Goal: Information Seeking & Learning: Learn about a topic

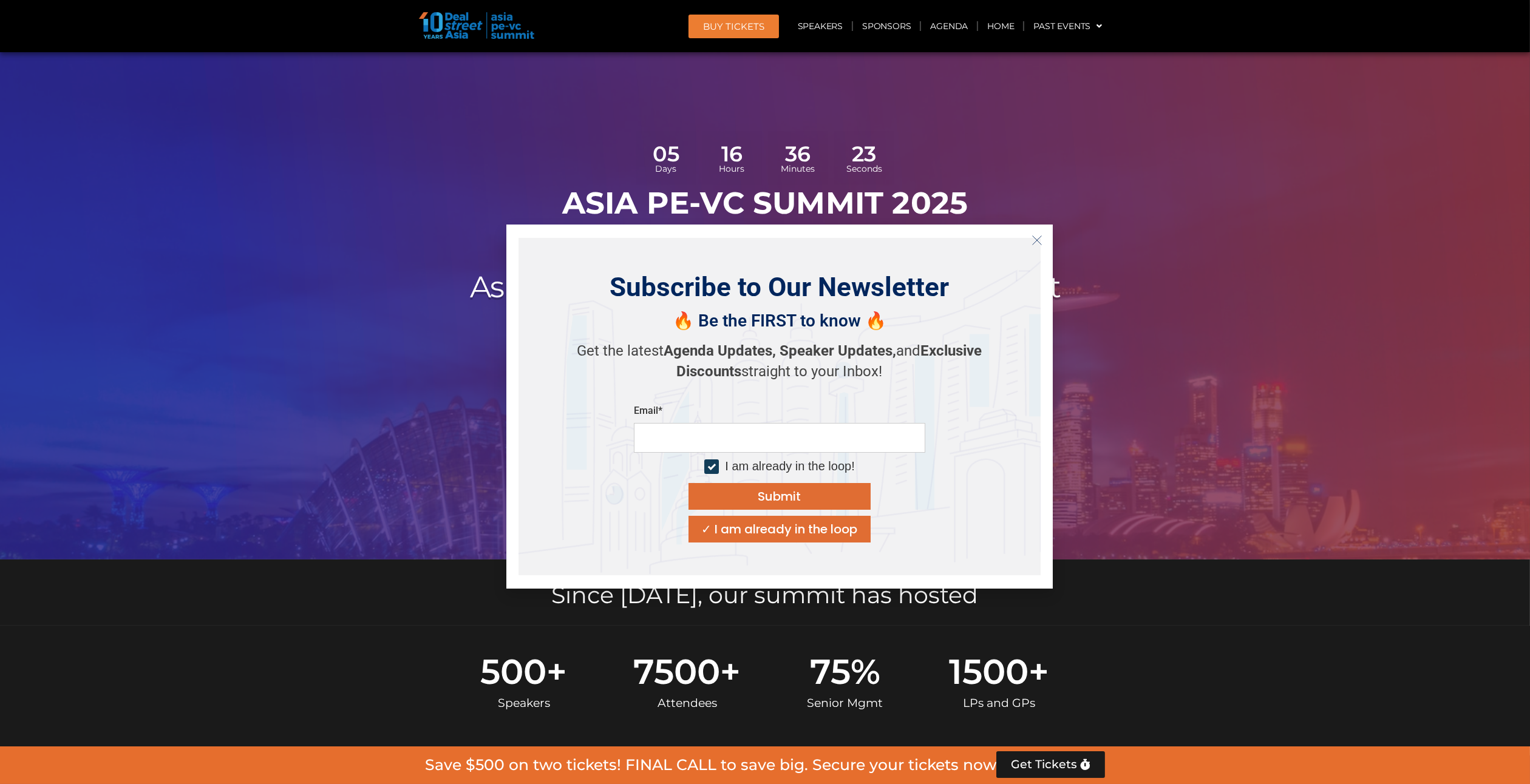
click at [1038, 239] on icon "Close" at bounding box center [1037, 240] width 11 height 11
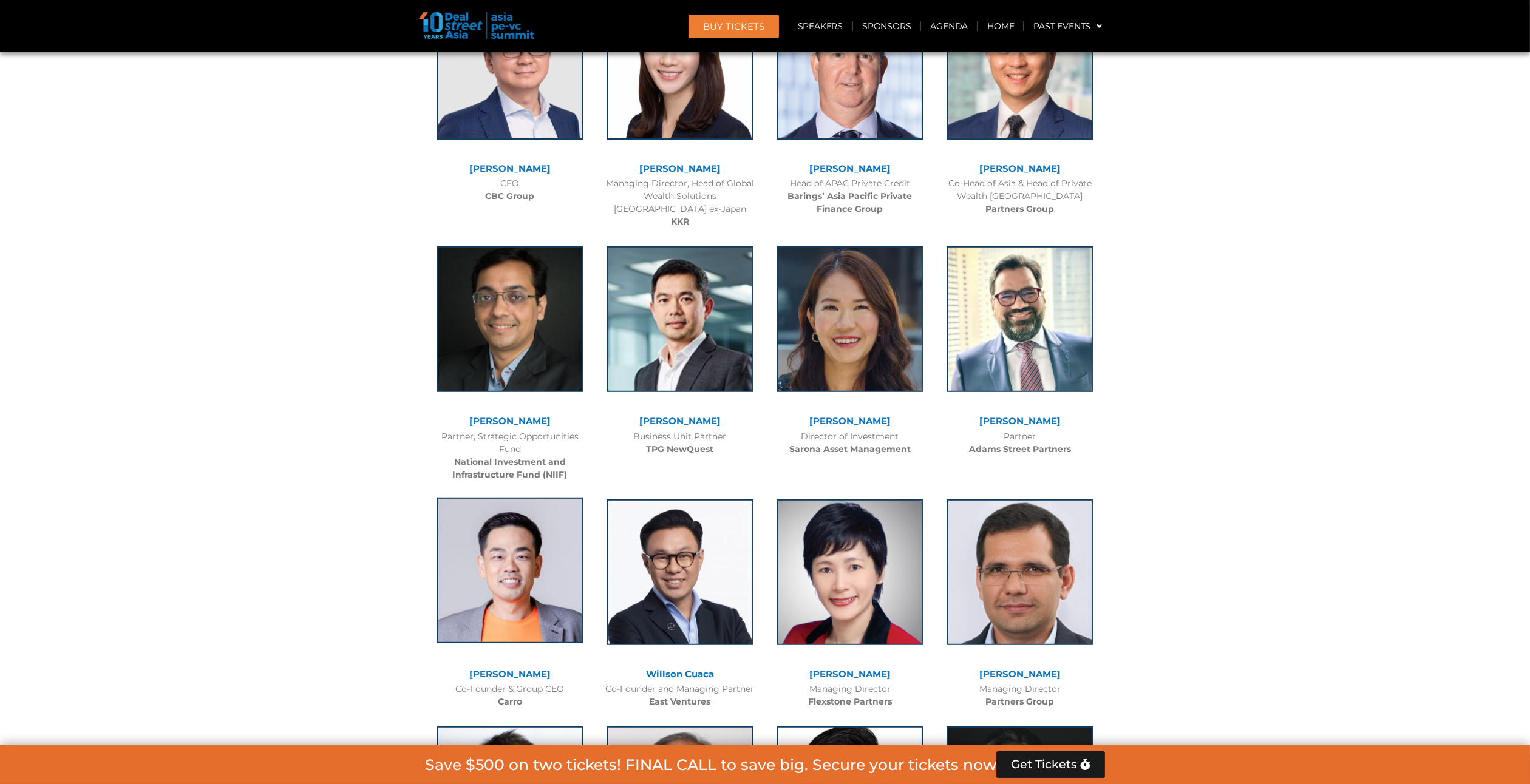
scroll to position [2307, 0]
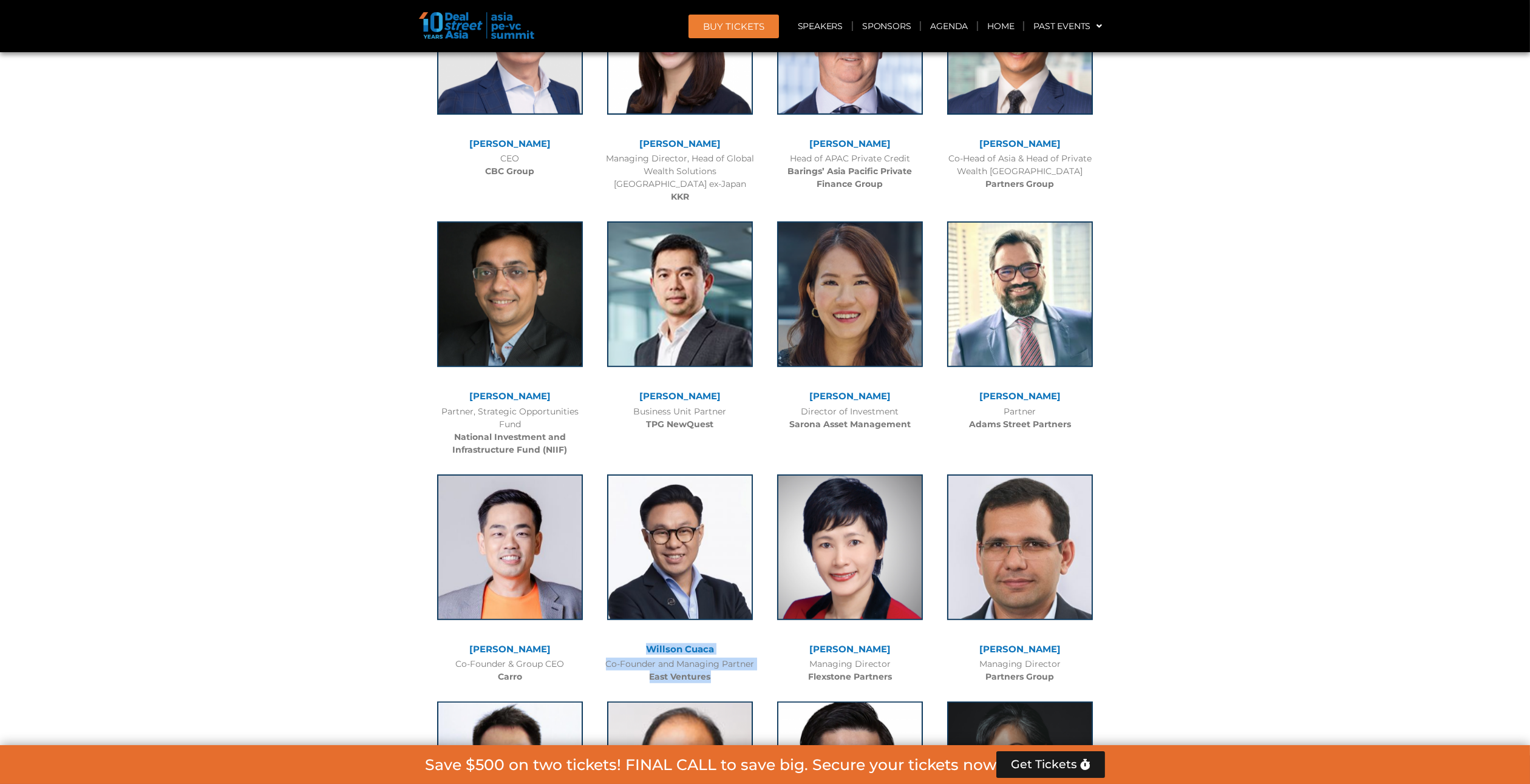
drag, startPoint x: 714, startPoint y: 678, endPoint x: 648, endPoint y: 647, distance: 72.9
click at [648, 647] on div "[PERSON_NAME] Cuaca Co-Founder and Managing Partner East Ventures" at bounding box center [680, 576] width 170 height 228
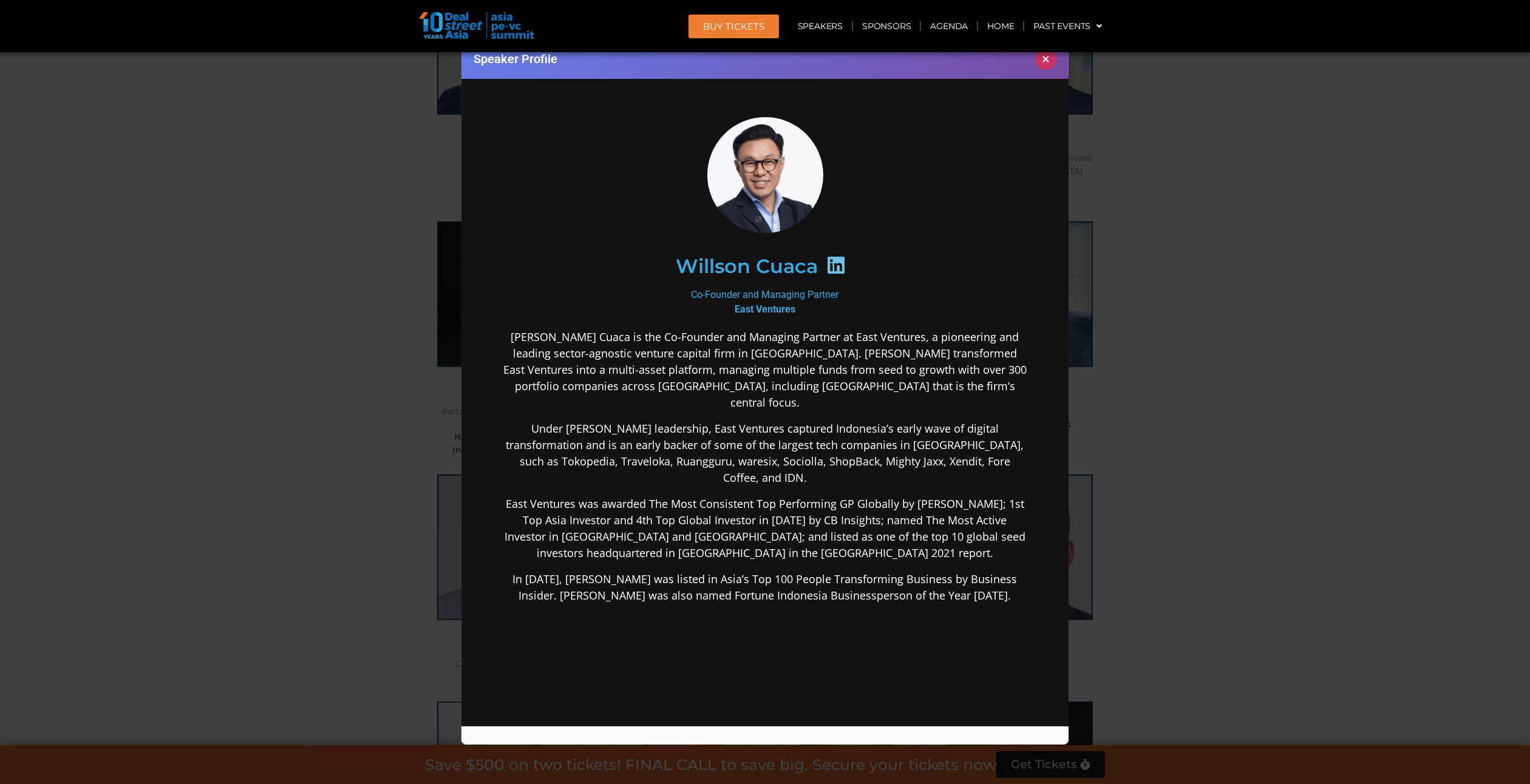
scroll to position [0, 0]
click at [1045, 60] on button "×" at bounding box center [1045, 59] width 21 height 21
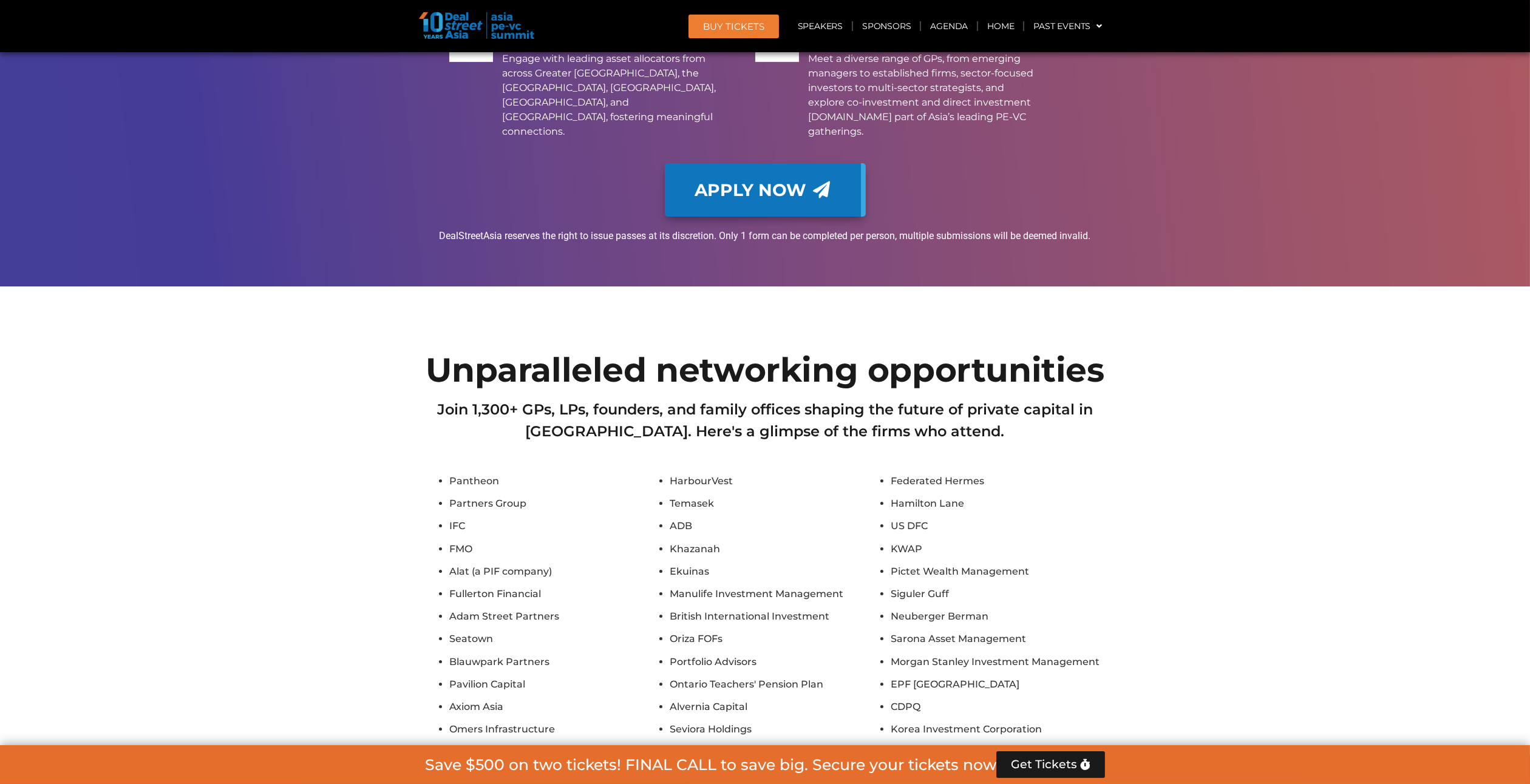
scroll to position [10623, 0]
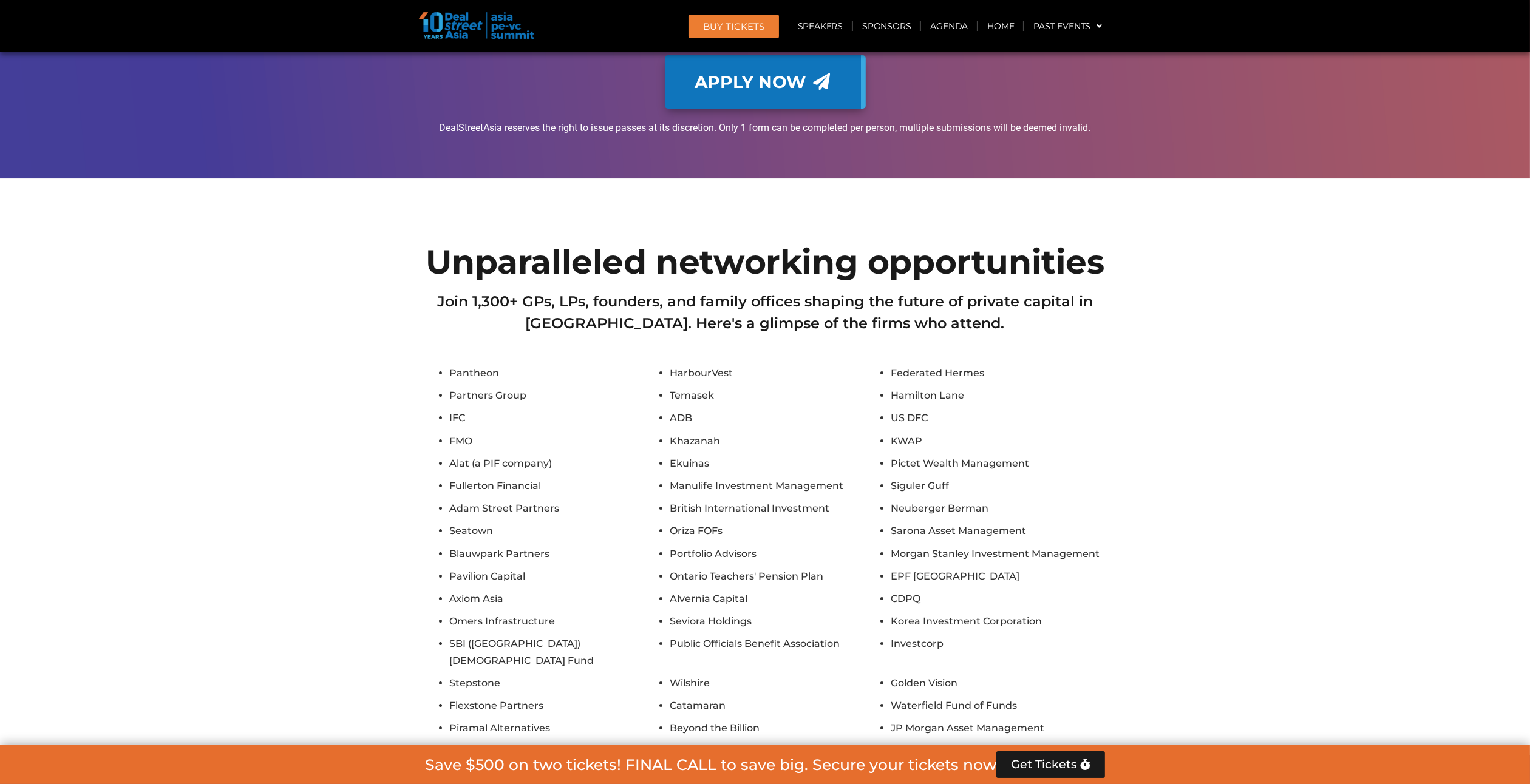
click at [1418, 658] on section "Unparalleled networking opportunities Join 1,300+ GPs, LPs, founders, and famil…" at bounding box center [765, 607] width 1530 height 735
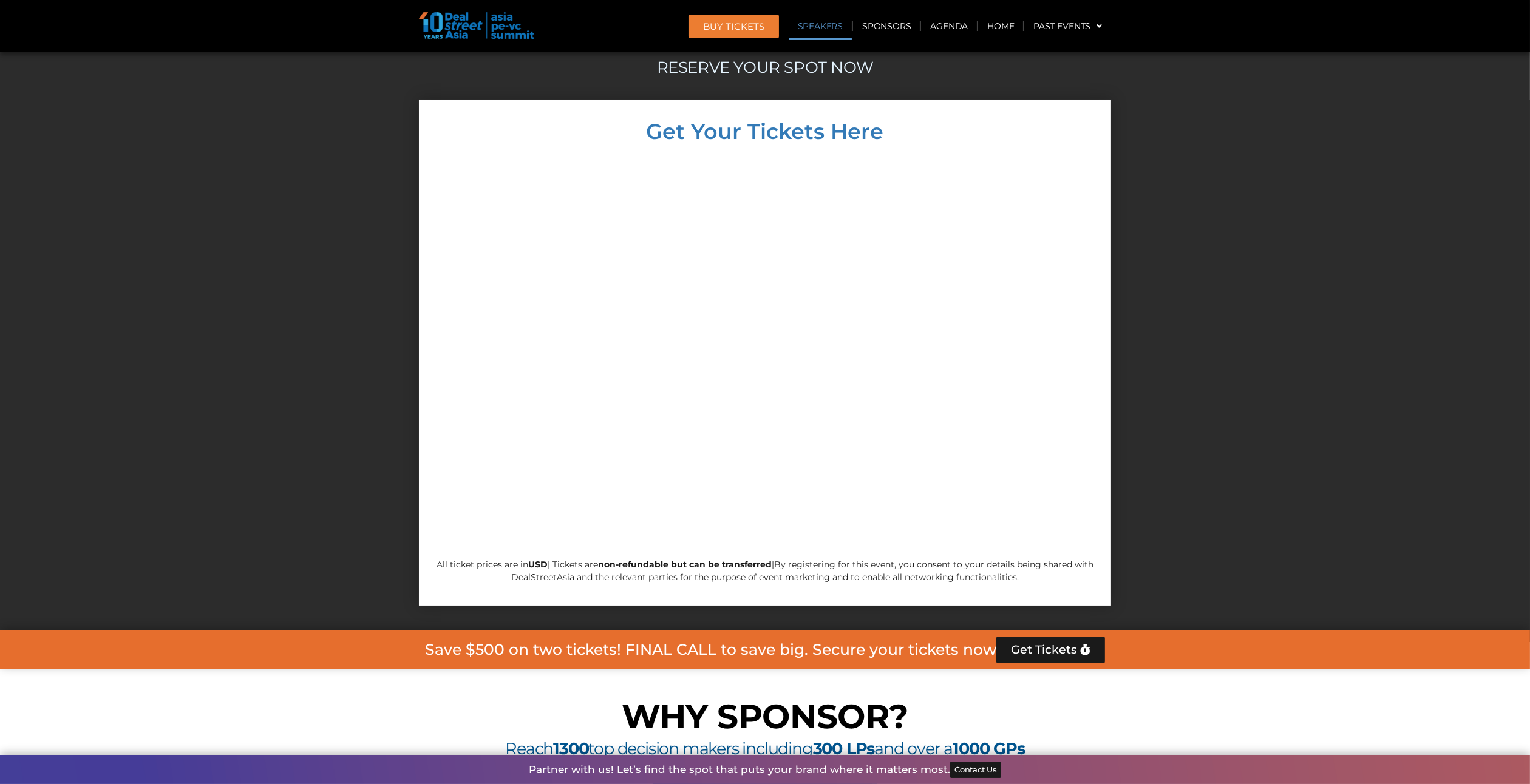
scroll to position [5430, 0]
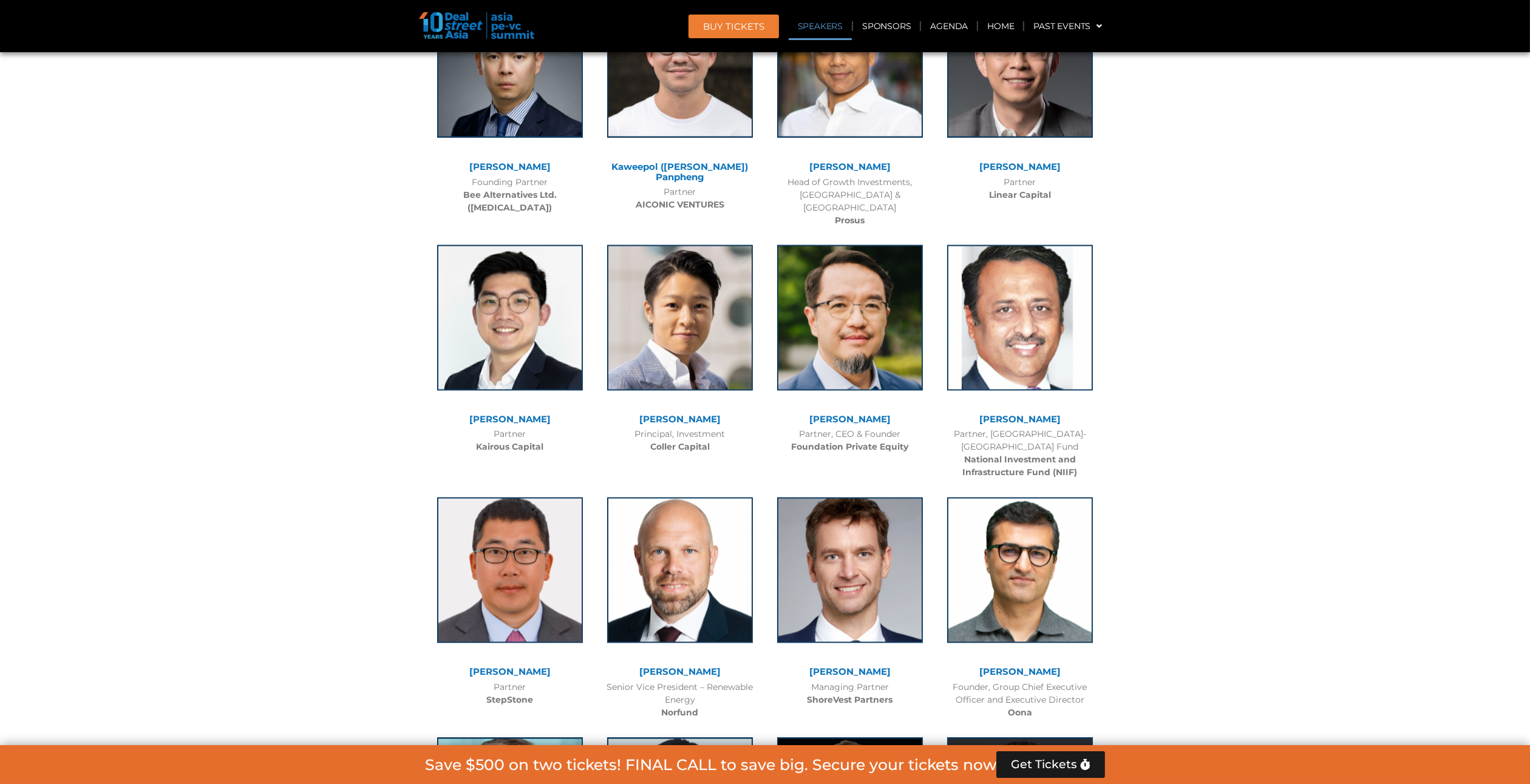
click at [684, 414] on link "[PERSON_NAME]" at bounding box center [680, 420] width 81 height 12
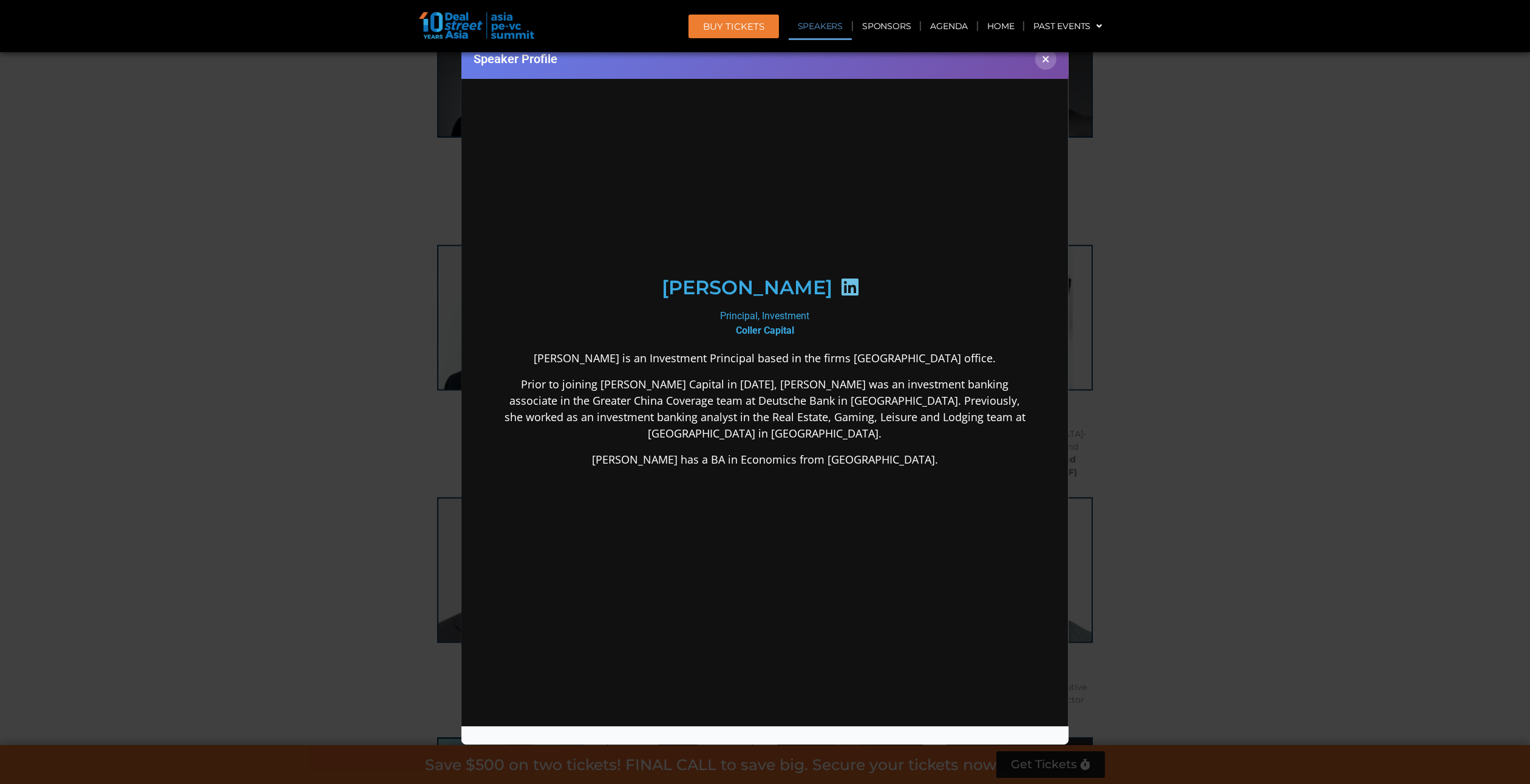
scroll to position [0, 0]
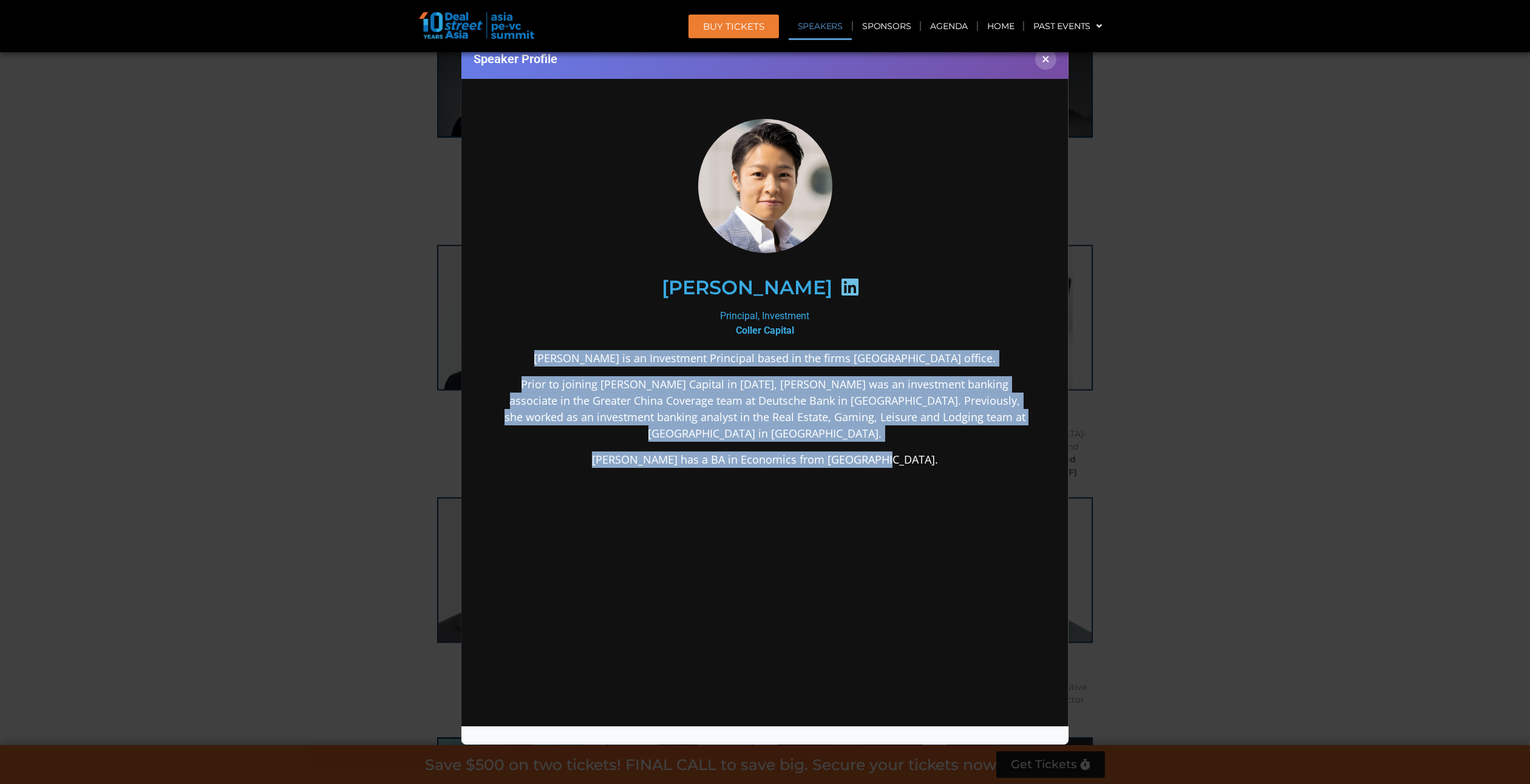
drag, startPoint x: 536, startPoint y: 364, endPoint x: 942, endPoint y: 458, distance: 416.7
click at [942, 458] on div "[PERSON_NAME] is an Investment Principal based in the firms [GEOGRAPHIC_DATA] o…" at bounding box center [764, 505] width 525 height 310
drag, startPoint x: 942, startPoint y: 458, endPoint x: 549, endPoint y: 353, distance: 406.8
click at [549, 353] on div "[PERSON_NAME] is an Investment Principal based in the firms [GEOGRAPHIC_DATA] o…" at bounding box center [764, 505] width 525 height 310
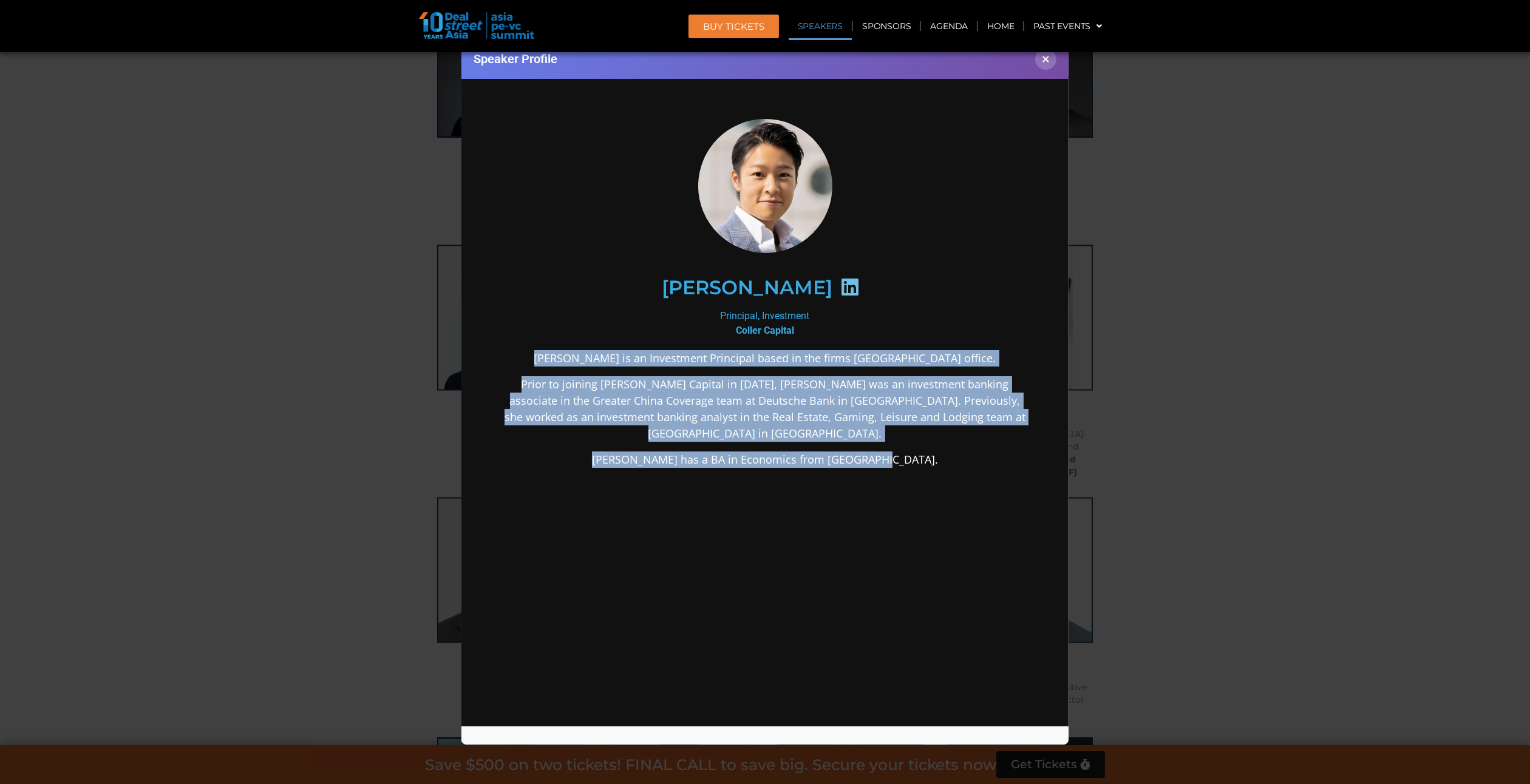
click at [549, 353] on p "[PERSON_NAME] is an Investment Principal based in the firms [GEOGRAPHIC_DATA] o…" at bounding box center [764, 358] width 525 height 17
drag, startPoint x: 691, startPoint y: 378, endPoint x: 978, endPoint y: 467, distance: 300.5
click at [978, 467] on div "[PERSON_NAME] is an Investment Principal based in the firms [GEOGRAPHIC_DATA] o…" at bounding box center [764, 505] width 525 height 310
drag, startPoint x: 983, startPoint y: 450, endPoint x: 499, endPoint y: 347, distance: 494.8
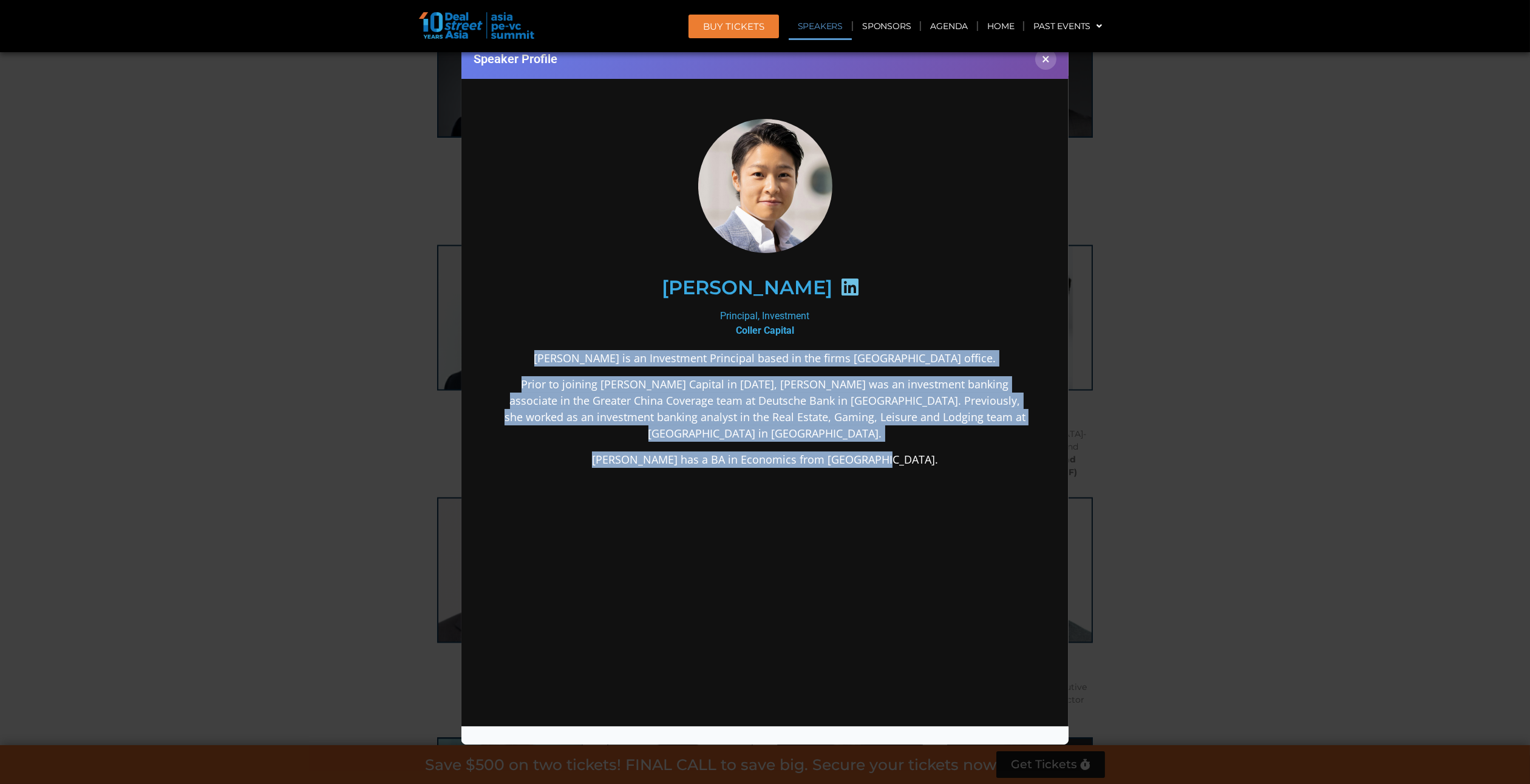
click at [499, 347] on div "[PERSON_NAME] Principal, Investment [PERSON_NAME] Capital [PERSON_NAME] is an I…" at bounding box center [764, 388] width 583 height 601
drag, startPoint x: 527, startPoint y: 351, endPoint x: 934, endPoint y: 450, distance: 418.9
click at [934, 450] on div "[PERSON_NAME] is an Investment Principal based in the firms [GEOGRAPHIC_DATA] o…" at bounding box center [764, 505] width 525 height 310
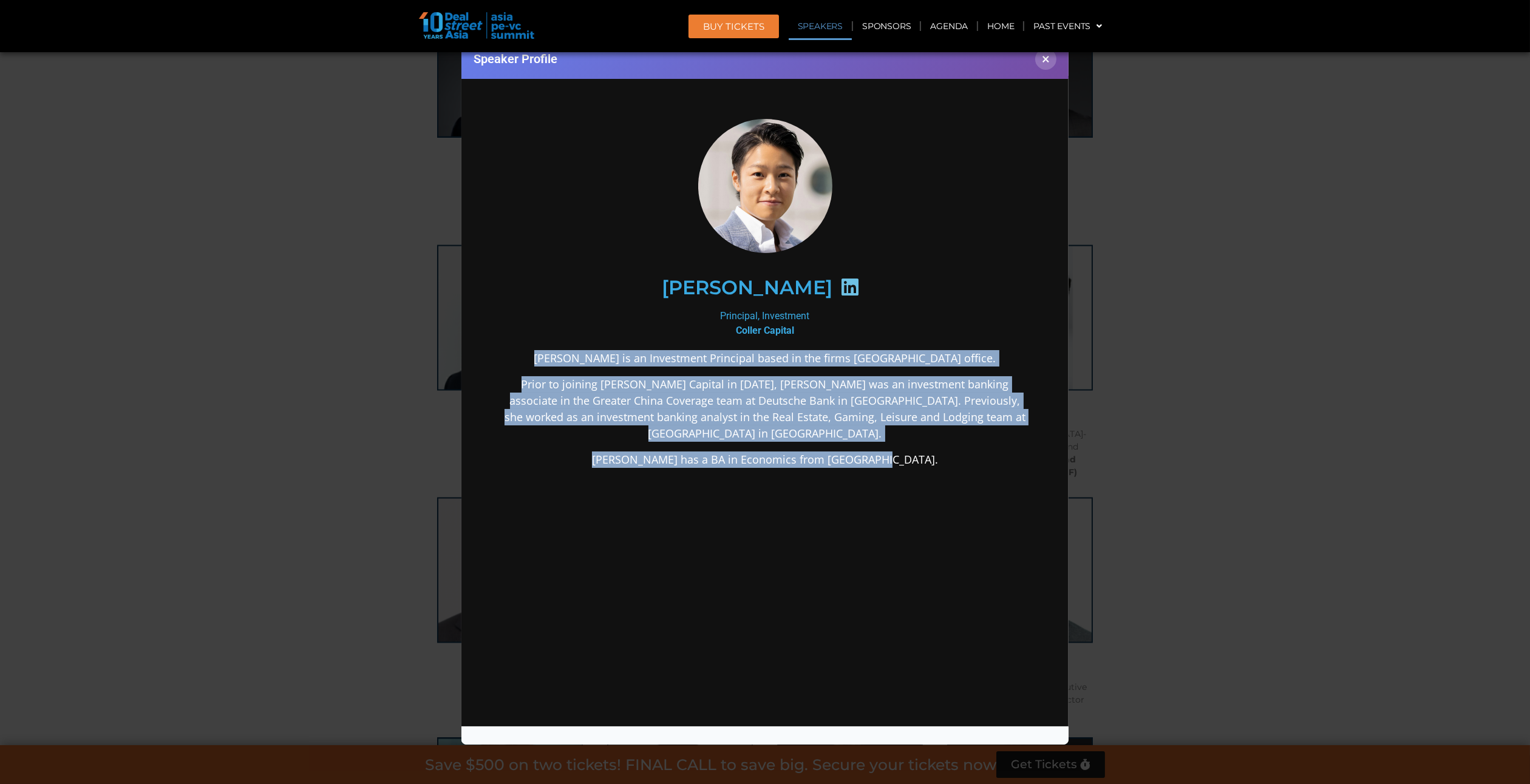
drag, startPoint x: 940, startPoint y: 442, endPoint x: 547, endPoint y: 359, distance: 401.7
click at [547, 359] on div "[PERSON_NAME] is an Investment Principal based in the firms [GEOGRAPHIC_DATA] o…" at bounding box center [764, 505] width 525 height 310
click at [547, 359] on p "[PERSON_NAME] is an Investment Principal based in the firms [GEOGRAPHIC_DATA] o…" at bounding box center [764, 358] width 525 height 17
drag, startPoint x: 586, startPoint y: 369, endPoint x: 957, endPoint y: 454, distance: 380.6
click at [957, 454] on div "[PERSON_NAME] is an Investment Principal based in the firms [GEOGRAPHIC_DATA] o…" at bounding box center [764, 505] width 525 height 310
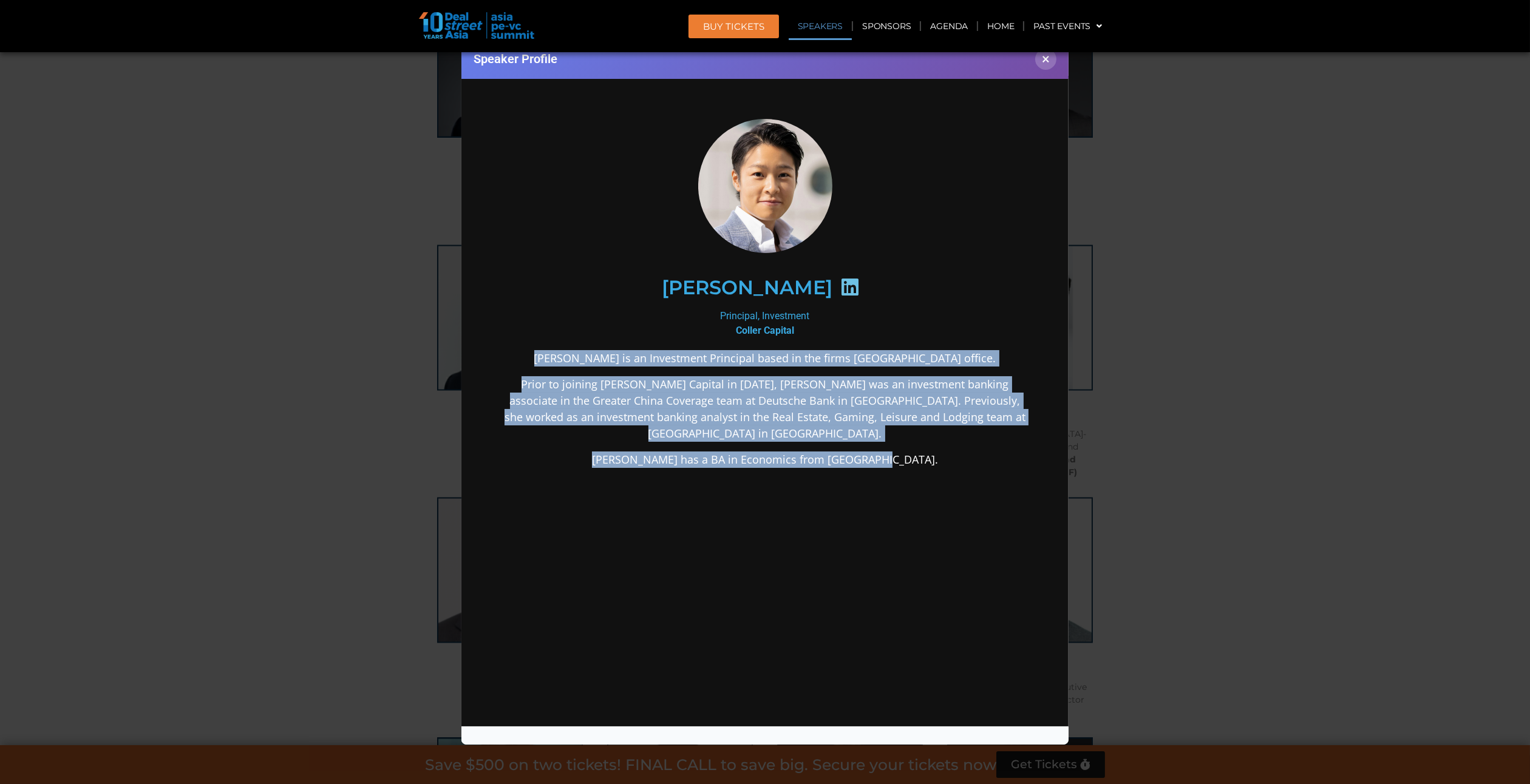
click at [957, 454] on div "[PERSON_NAME] is an Investment Principal based in the firms [GEOGRAPHIC_DATA] o…" at bounding box center [764, 505] width 525 height 310
drag, startPoint x: 957, startPoint y: 454, endPoint x: 535, endPoint y: 339, distance: 437.4
click at [535, 339] on div "[PERSON_NAME] Principal, Investment [PERSON_NAME] Capital [PERSON_NAME] is an I…" at bounding box center [764, 388] width 525 height 543
click at [785, 364] on p "[PERSON_NAME] is an Investment Principal based in the firms [GEOGRAPHIC_DATA] o…" at bounding box center [764, 358] width 525 height 17
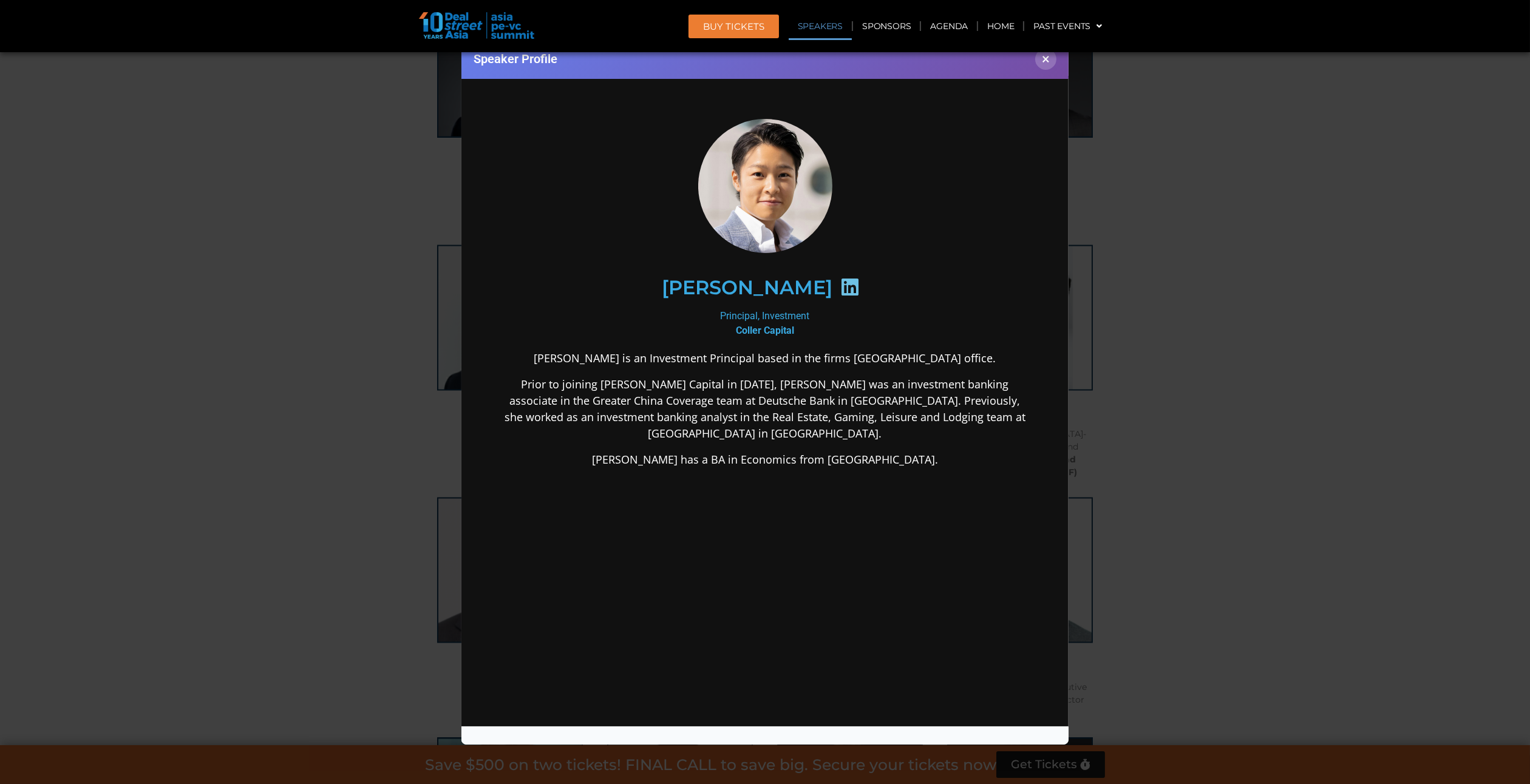
click at [840, 290] on icon at bounding box center [849, 287] width 20 height 20
